Goal: Task Accomplishment & Management: Use online tool/utility

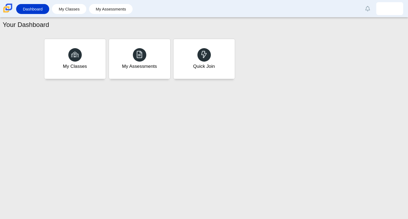
click at [205, 80] on div "Your Dashboard My Classes My Assessments Quick Join" at bounding box center [204, 117] width 408 height 201
click at [202, 57] on icon at bounding box center [204, 55] width 8 height 8
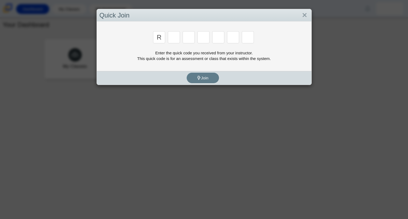
type input "r"
type input "f"
type input "7"
type input "m"
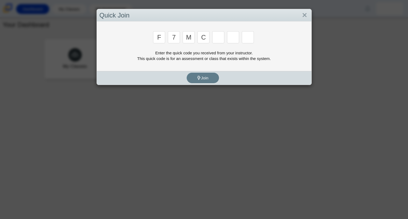
type input "c"
type input "h"
type input "w"
type input "k"
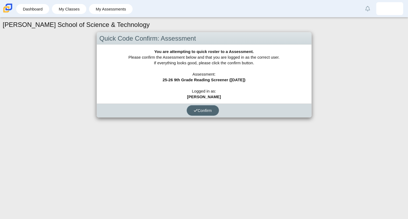
click at [211, 113] on button "Confirm" at bounding box center [203, 110] width 32 height 10
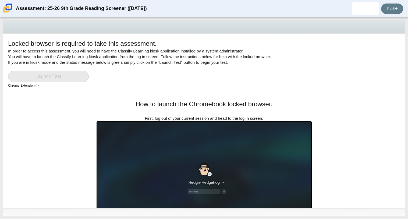
click at [74, 76] on link "Launch Test" at bounding box center [48, 77] width 81 height 12
